Goal: Transaction & Acquisition: Download file/media

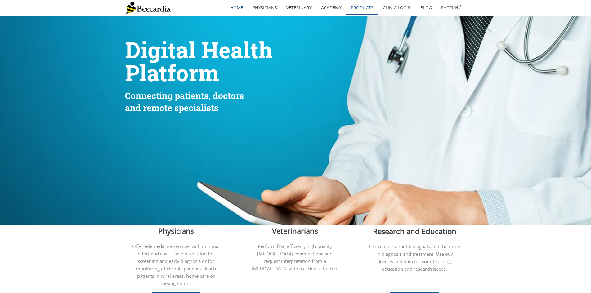
click at [361, 7] on link "Products" at bounding box center [362, 8] width 32 height 14
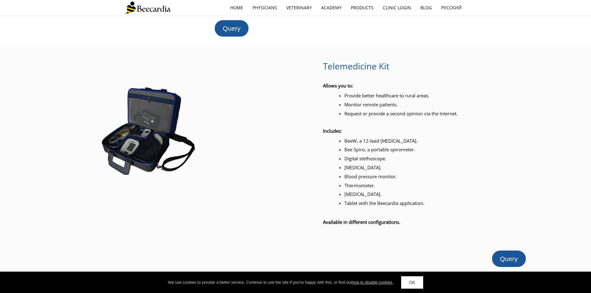
scroll to position [676, 0]
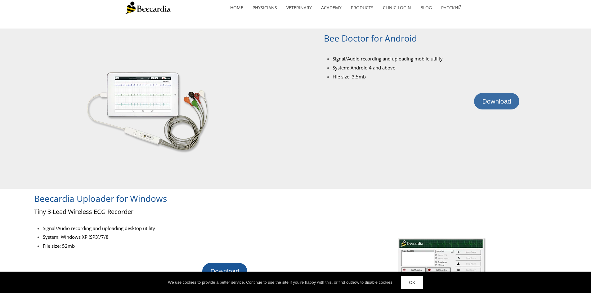
click at [501, 103] on span "Download" at bounding box center [496, 101] width 29 height 7
